Goal: Contribute content: Add original content to the website for others to see

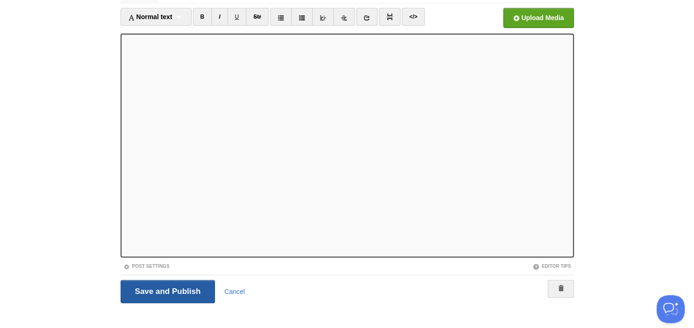
scroll to position [57, 0]
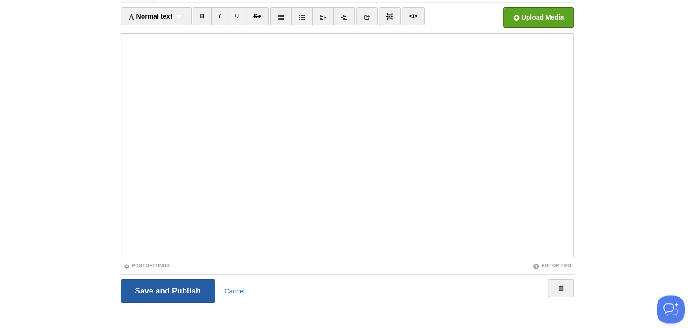
click at [170, 295] on input "Save and Publish" at bounding box center [168, 291] width 95 height 23
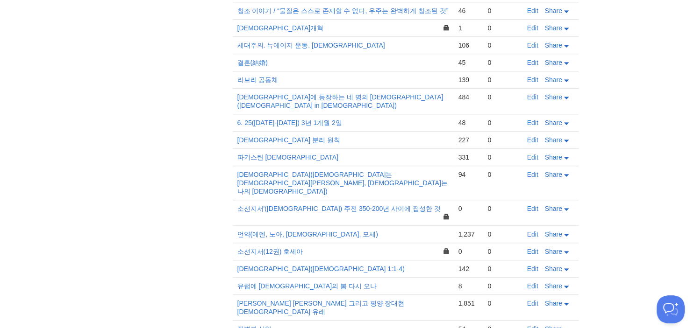
scroll to position [889, 0]
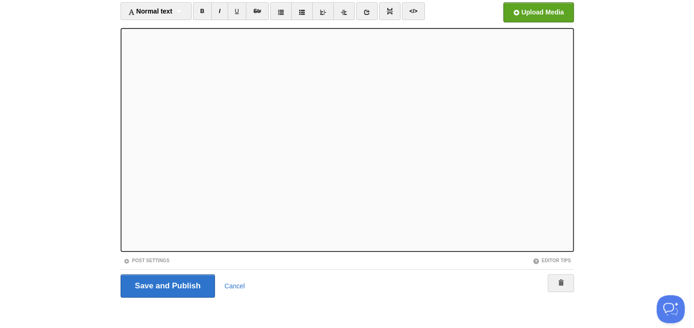
scroll to position [64, 0]
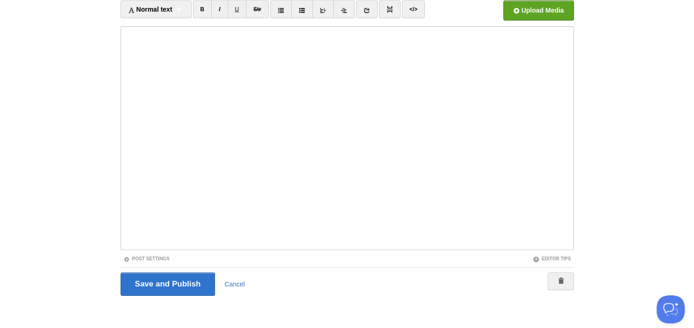
click at [155, 255] on div "Post Settings" at bounding box center [234, 259] width 227 height 8
click at [162, 260] on link "Post Settings" at bounding box center [146, 258] width 46 height 5
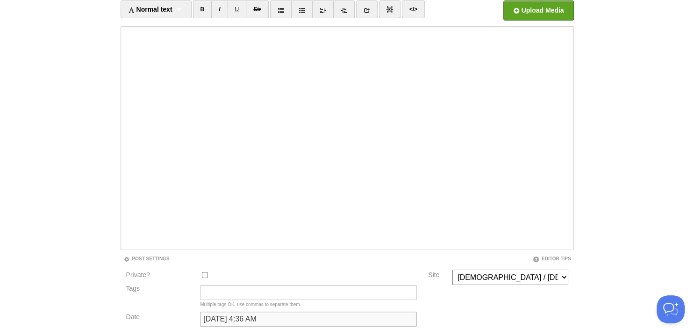
click at [327, 319] on input "[DATE] 4:36 AM" at bounding box center [308, 319] width 217 height 15
click at [256, 319] on input "[DATE] 4:36 AM" at bounding box center [308, 319] width 217 height 15
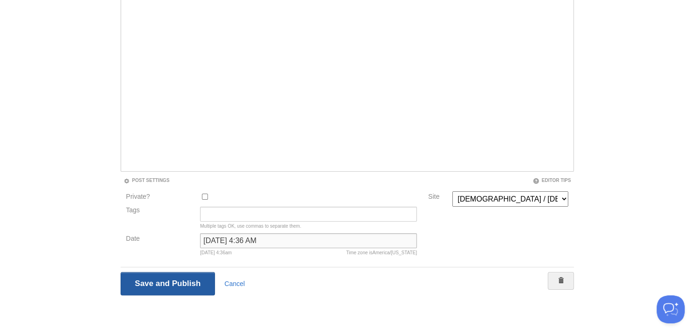
type input "[DATE] 4:36 AM"
click at [166, 287] on input "Save and Publish" at bounding box center [168, 283] width 95 height 23
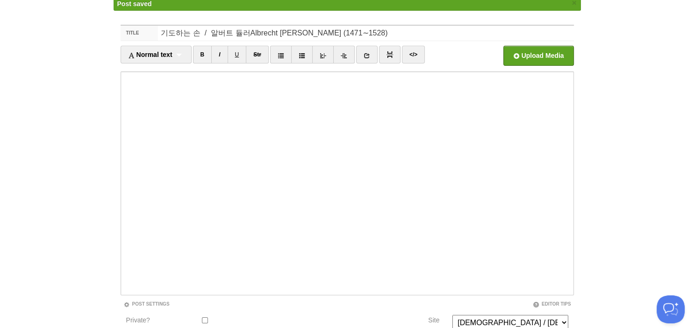
scroll to position [35, 0]
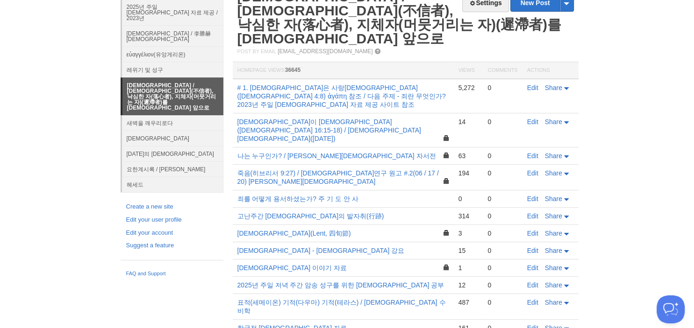
scroll to position [0, 0]
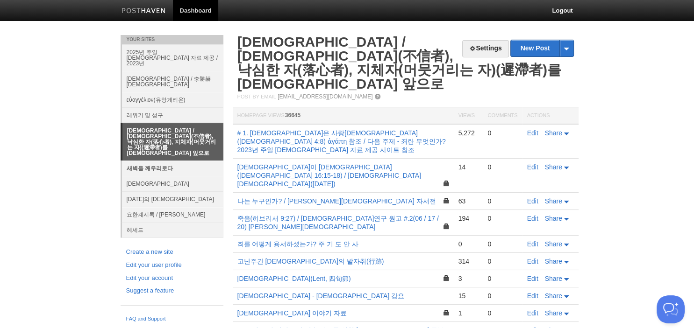
click at [153, 161] on link "새벽을 깨우리로다" at bounding box center [172, 168] width 101 height 15
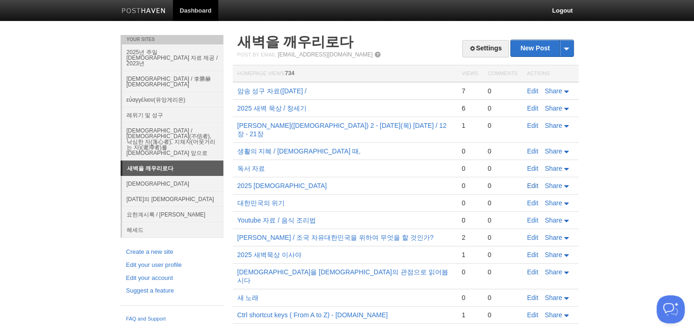
click at [536, 182] on link "Edit" at bounding box center [532, 185] width 11 height 7
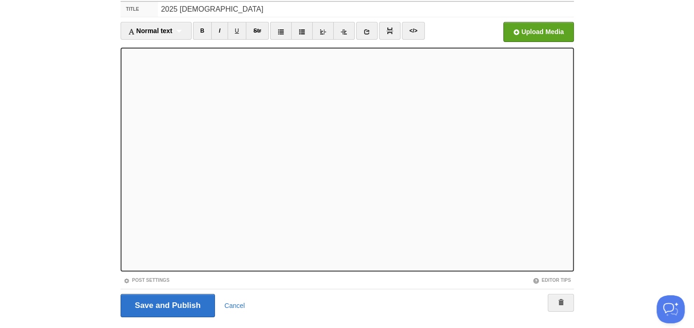
scroll to position [64, 0]
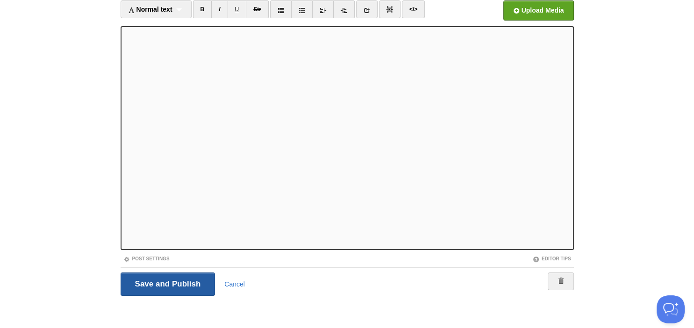
click at [148, 278] on input "Save and Publish" at bounding box center [168, 284] width 95 height 23
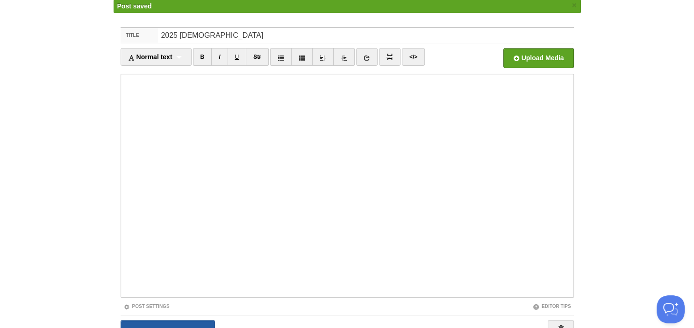
scroll to position [35, 0]
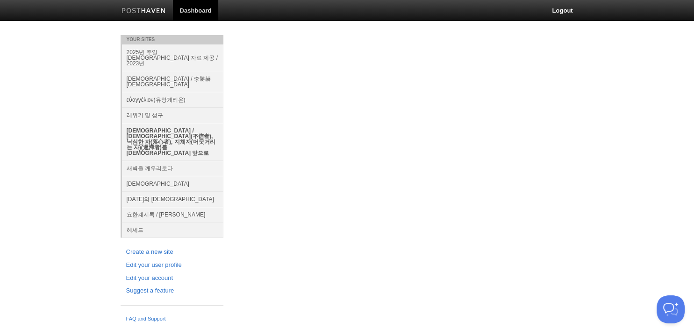
click at [178, 123] on link "[DEMOGRAPHIC_DATA] / [DEMOGRAPHIC_DATA](不信者), 낙심한 자(落心者), 지체자(머뭇거리는 자)(遲滯者)를 [D…" at bounding box center [172, 142] width 101 height 38
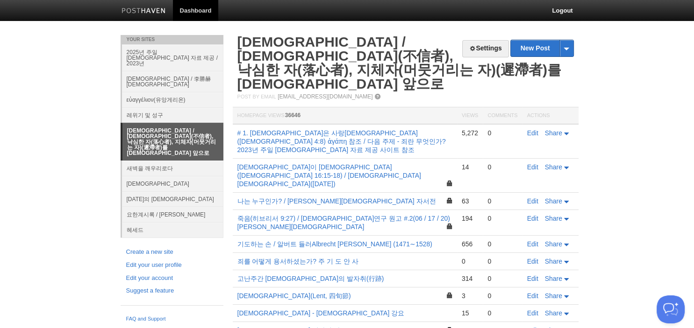
scroll to position [177, 0]
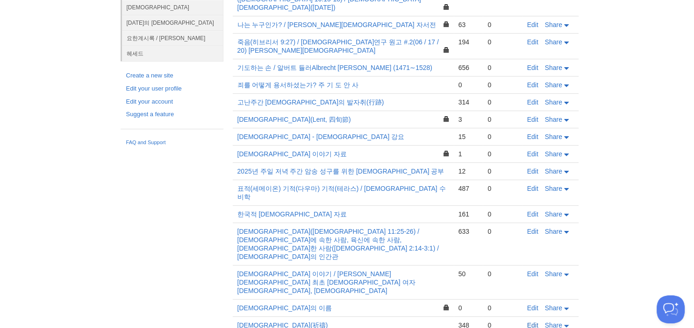
click at [531, 322] on link "Edit" at bounding box center [532, 325] width 11 height 7
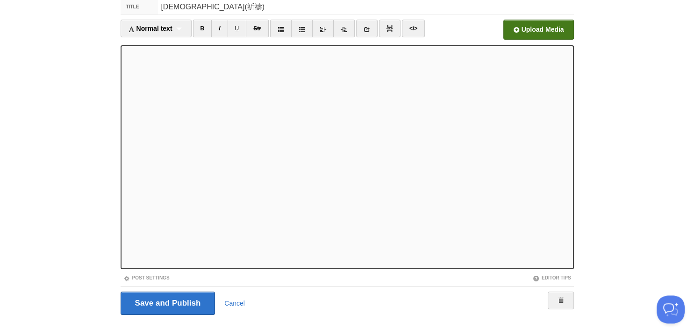
scroll to position [64, 0]
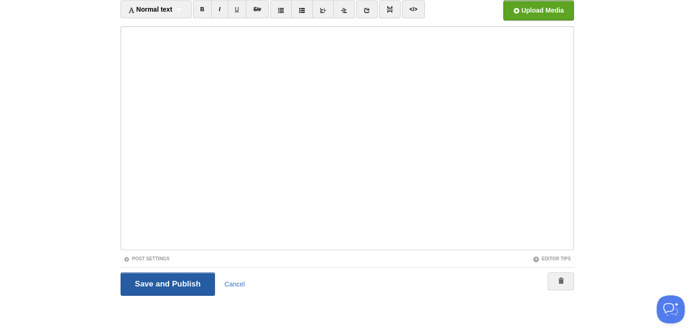
click at [179, 289] on input "Save and Publish" at bounding box center [168, 284] width 95 height 23
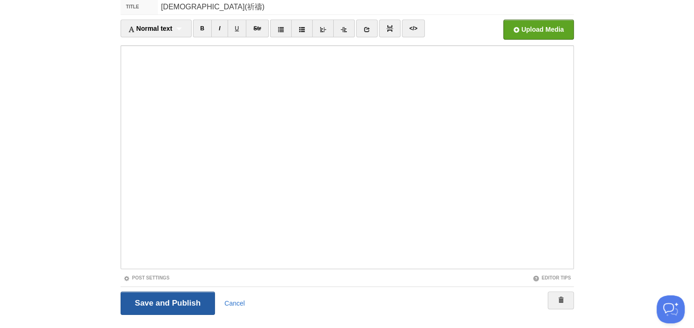
scroll to position [35, 0]
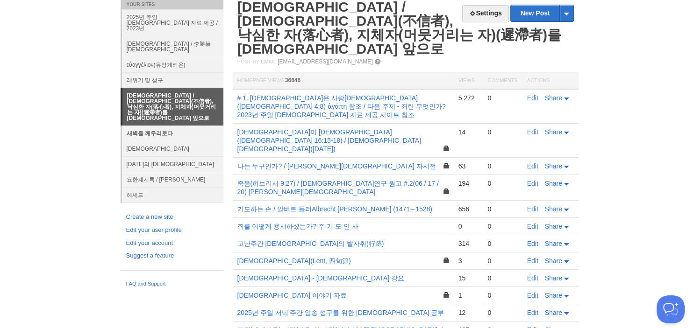
click at [161, 126] on link "새벽을 깨우리로다" at bounding box center [172, 133] width 101 height 15
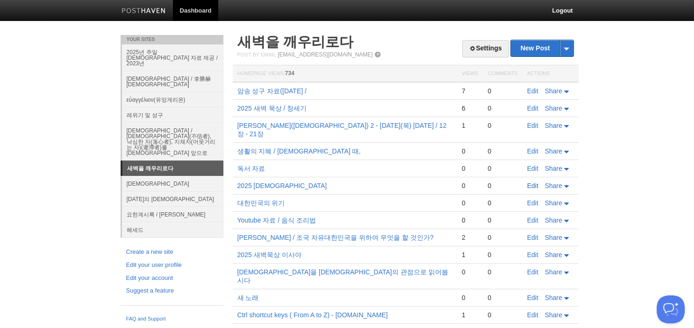
click at [537, 182] on link "Edit" at bounding box center [532, 185] width 11 height 7
